Goal: Task Accomplishment & Management: Manage account settings

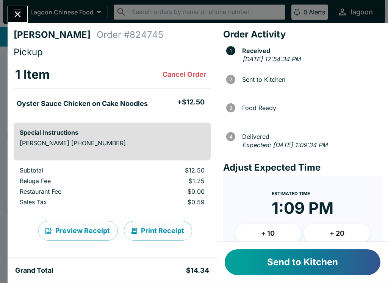
click at [297, 260] on button "Send to Kitchen" at bounding box center [303, 263] width 156 height 26
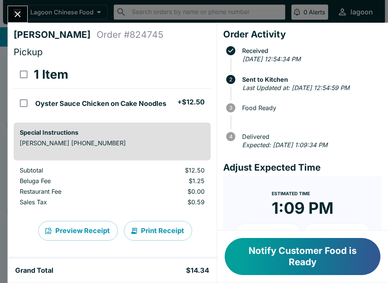
click at [302, 256] on button "Notify Customer Food is Ready" at bounding box center [303, 256] width 156 height 37
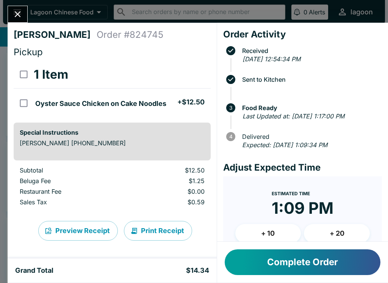
click at [14, 14] on icon "Close" at bounding box center [17, 14] width 10 height 10
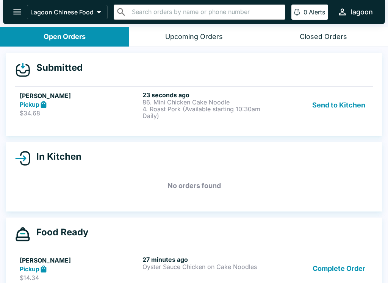
click at [73, 111] on p "$34.68" at bounding box center [80, 113] width 120 height 8
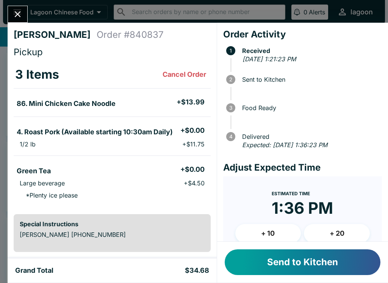
click at [310, 263] on button "Send to Kitchen" at bounding box center [303, 263] width 156 height 26
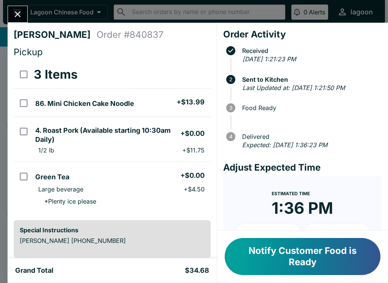
click at [302, 268] on button "Notify Customer Food is Ready" at bounding box center [303, 256] width 156 height 37
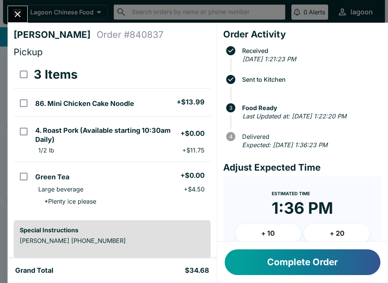
click at [296, 268] on button "Complete Order" at bounding box center [303, 263] width 156 height 26
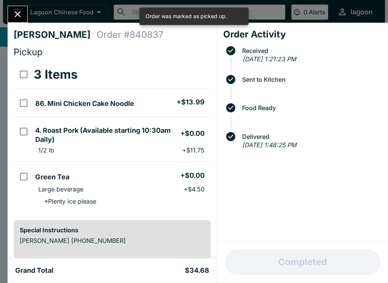
click at [10, 17] on button "Close" at bounding box center [17, 14] width 19 height 16
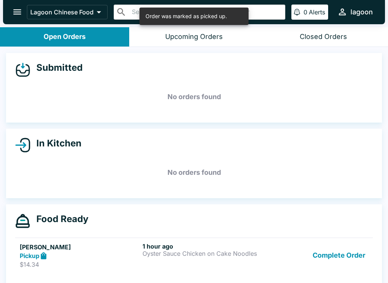
click at [51, 262] on p "$14.34" at bounding box center [80, 265] width 120 height 8
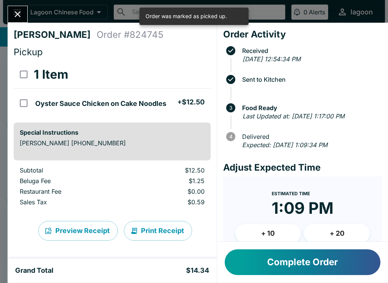
click at [290, 266] on button "Complete Order" at bounding box center [303, 263] width 156 height 26
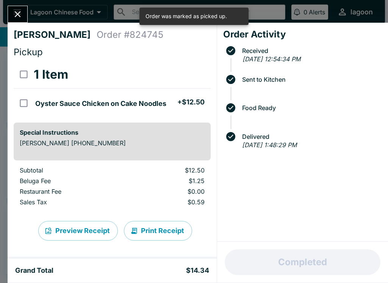
click at [9, 7] on div at bounding box center [18, 14] width 20 height 17
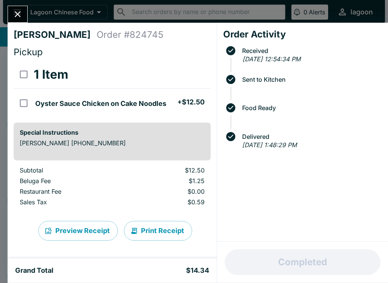
click at [8, 8] on div at bounding box center [18, 14] width 20 height 17
click at [15, 9] on icon "Close" at bounding box center [17, 14] width 10 height 10
